Goal: Find specific page/section: Find specific page/section

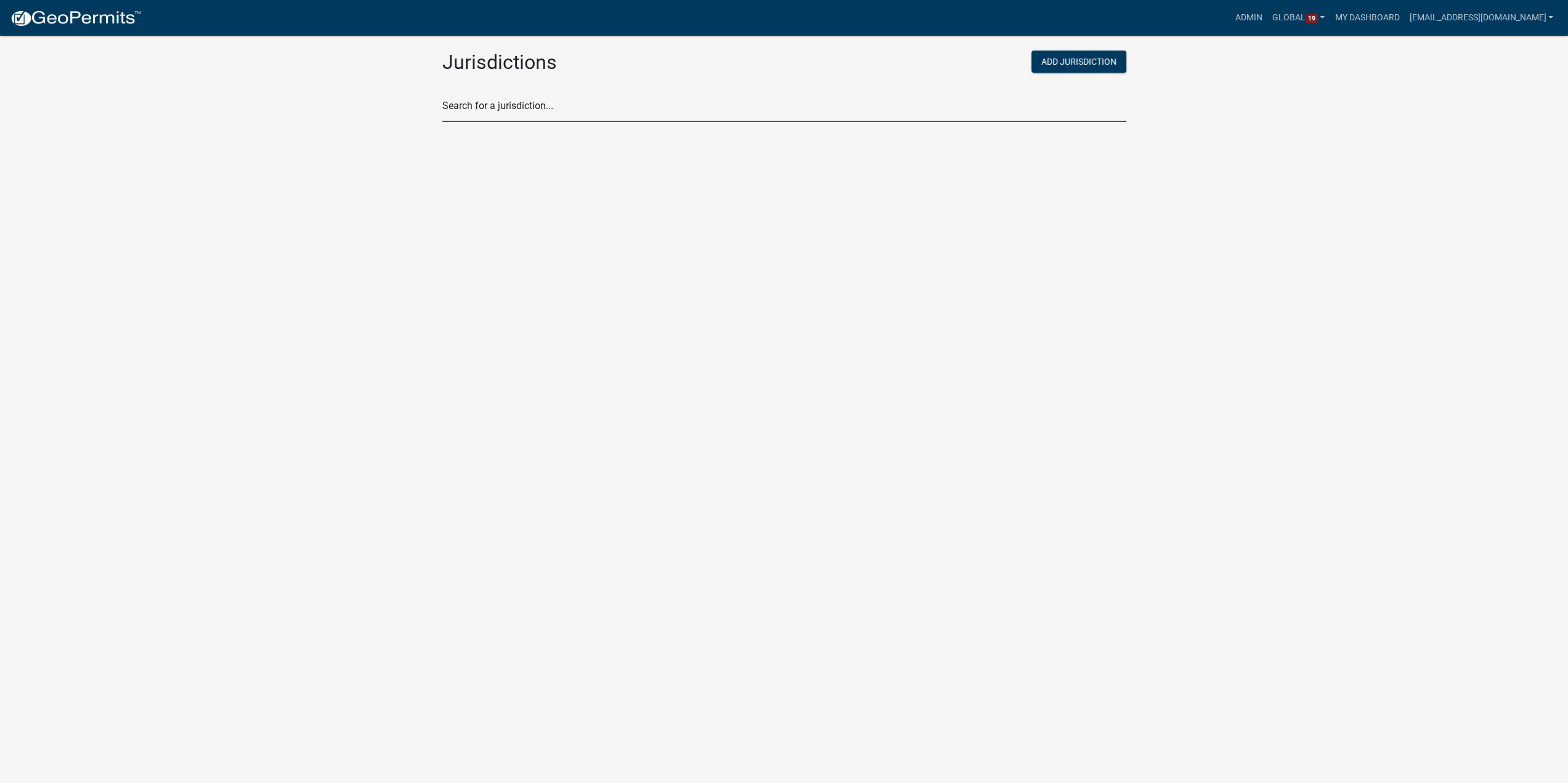
click at [504, 108] on input "text" at bounding box center [784, 109] width 684 height 26
type input "waseca"
click at [513, 175] on p "[GEOGRAPHIC_DATA], [US_STATE]" at bounding box center [526, 171] width 148 height 10
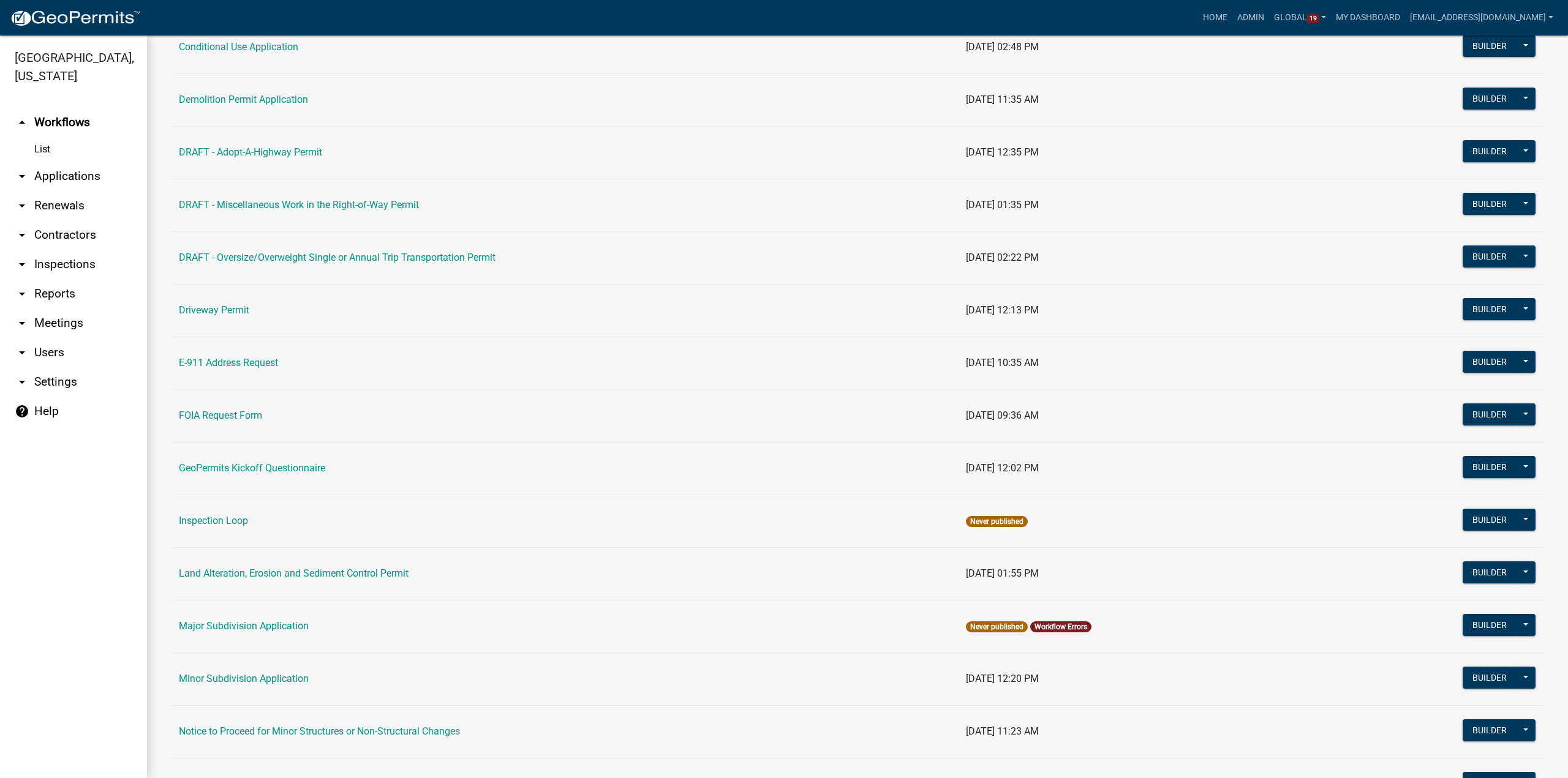
scroll to position [306, 0]
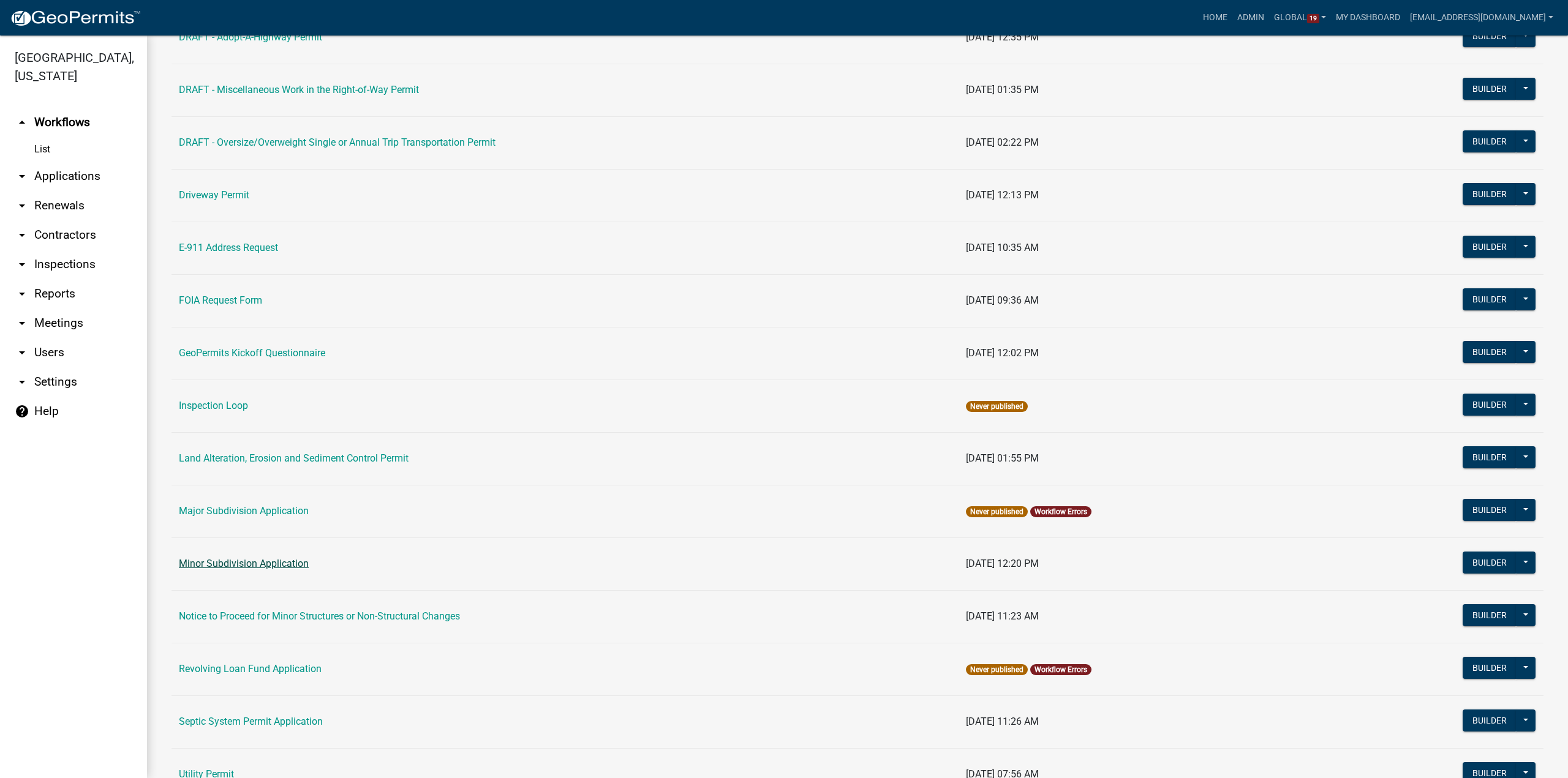
click at [235, 563] on link "Minor Subdivision Application" at bounding box center [244, 564] width 130 height 12
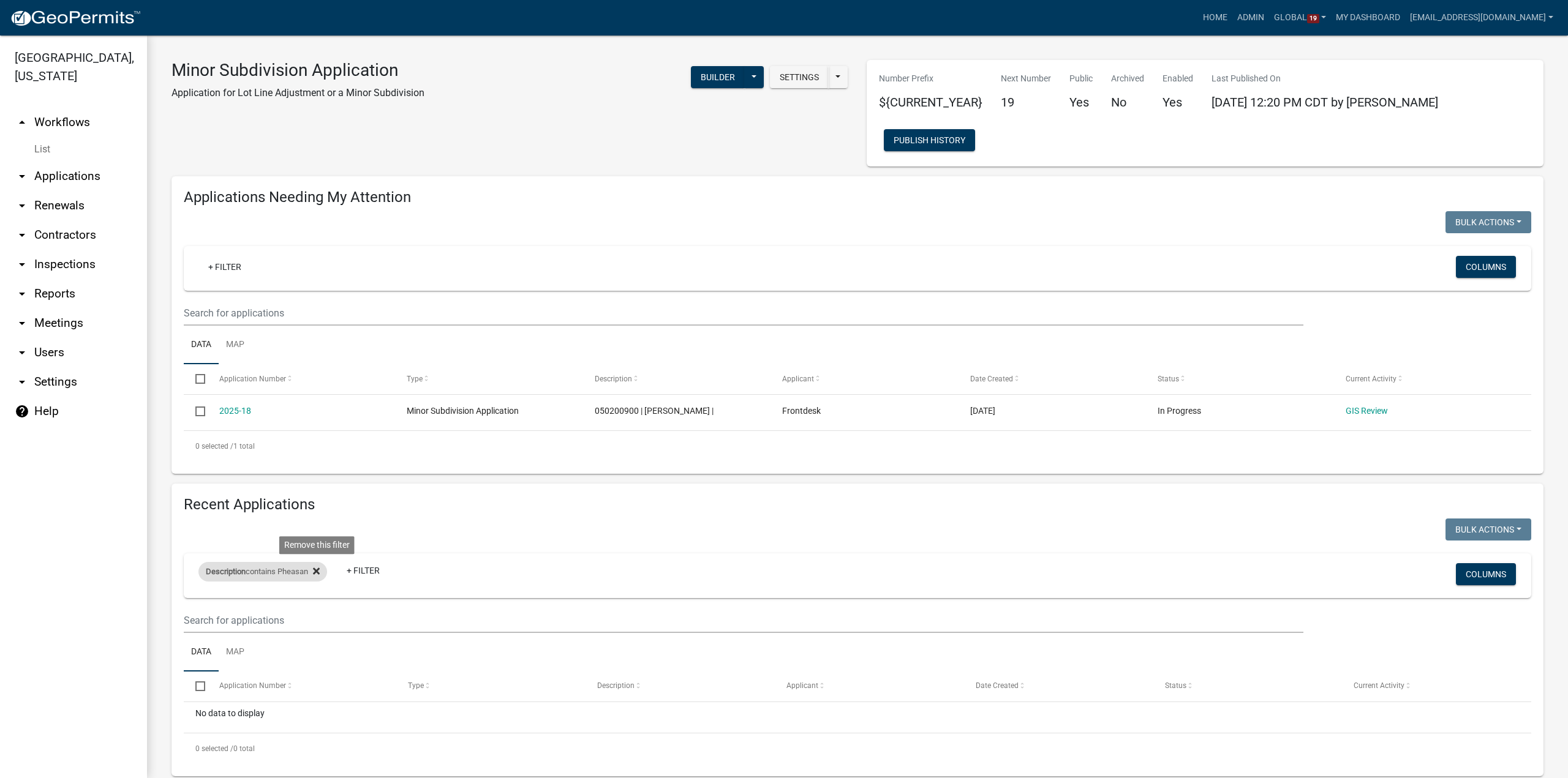
click at [320, 573] on icon at bounding box center [316, 571] width 7 height 6
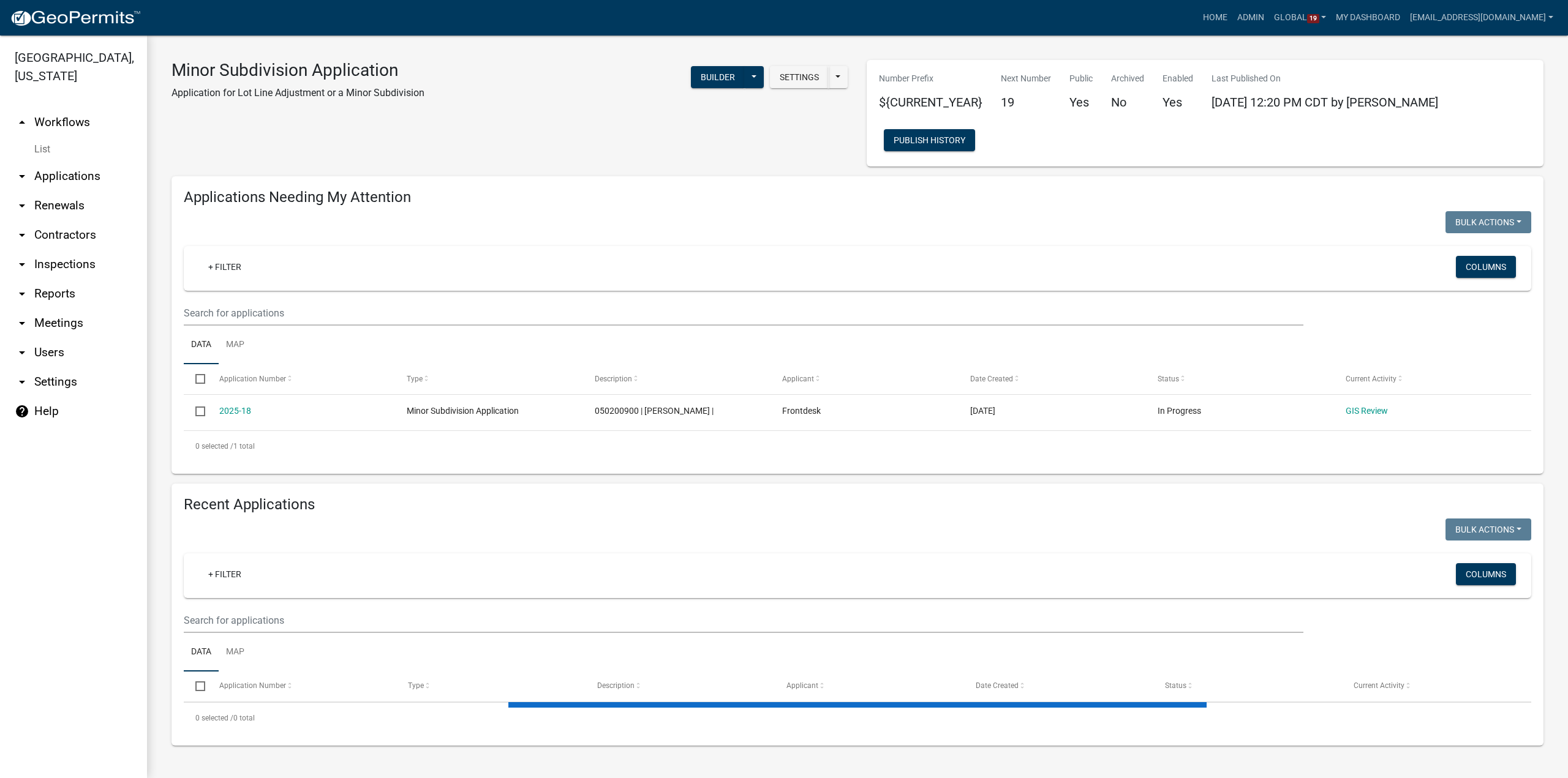
select select "3: 100"
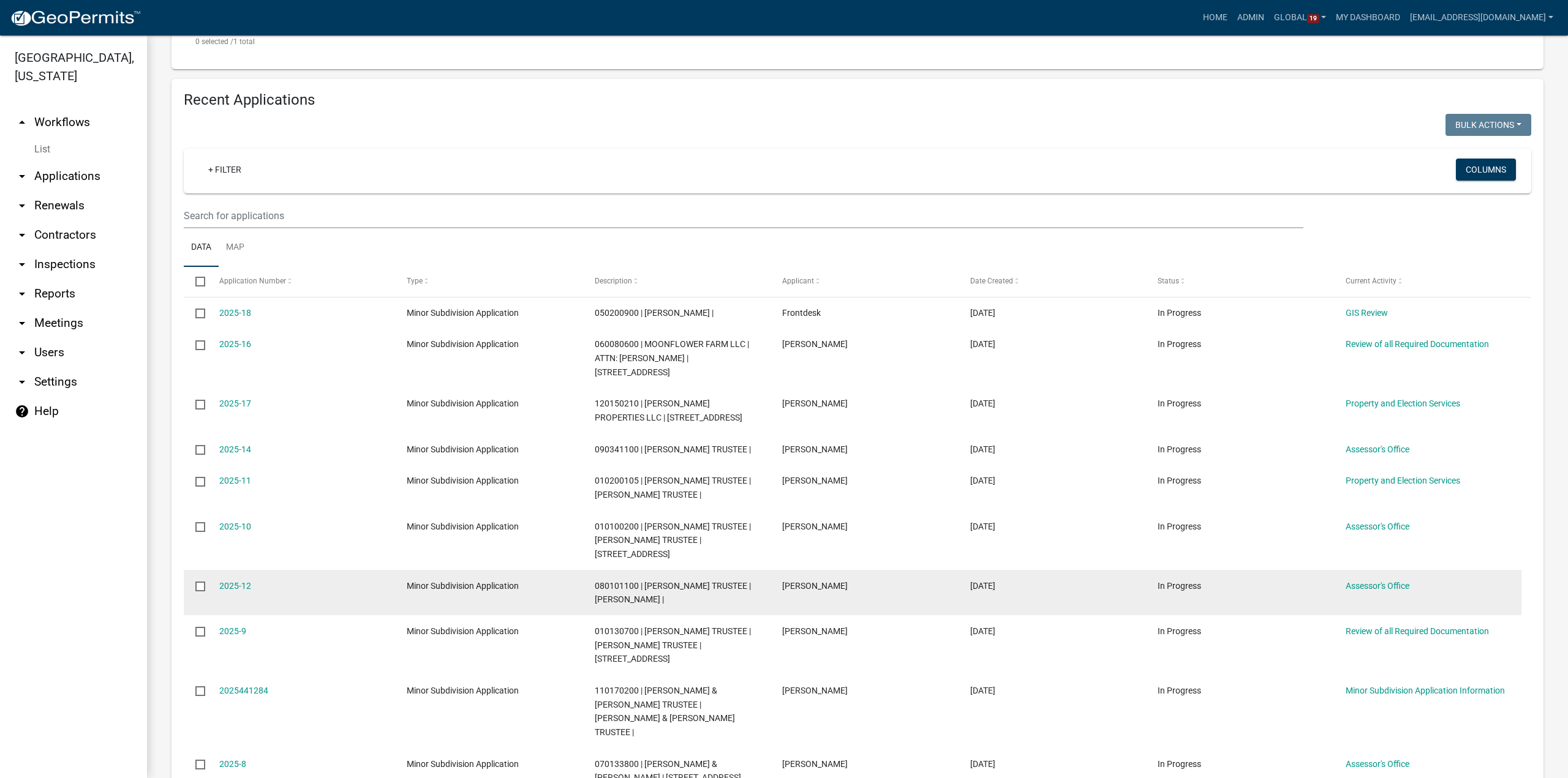
scroll to position [428, 0]
